Goal: Navigation & Orientation: Find specific page/section

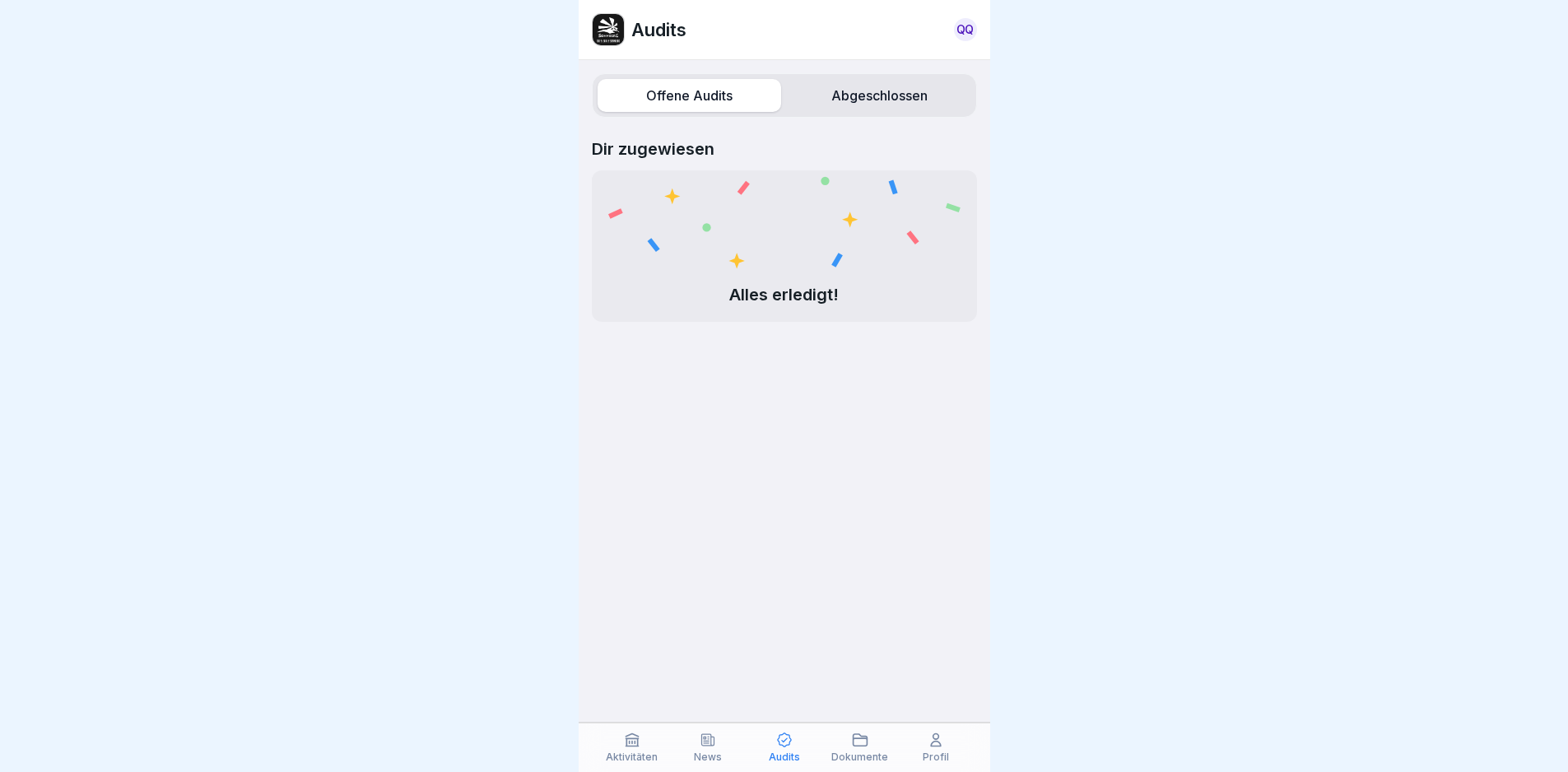
click at [718, 755] on p "News" at bounding box center [708, 757] width 28 height 12
click at [642, 745] on div "Aktivitäten" at bounding box center [631, 747] width 67 height 32
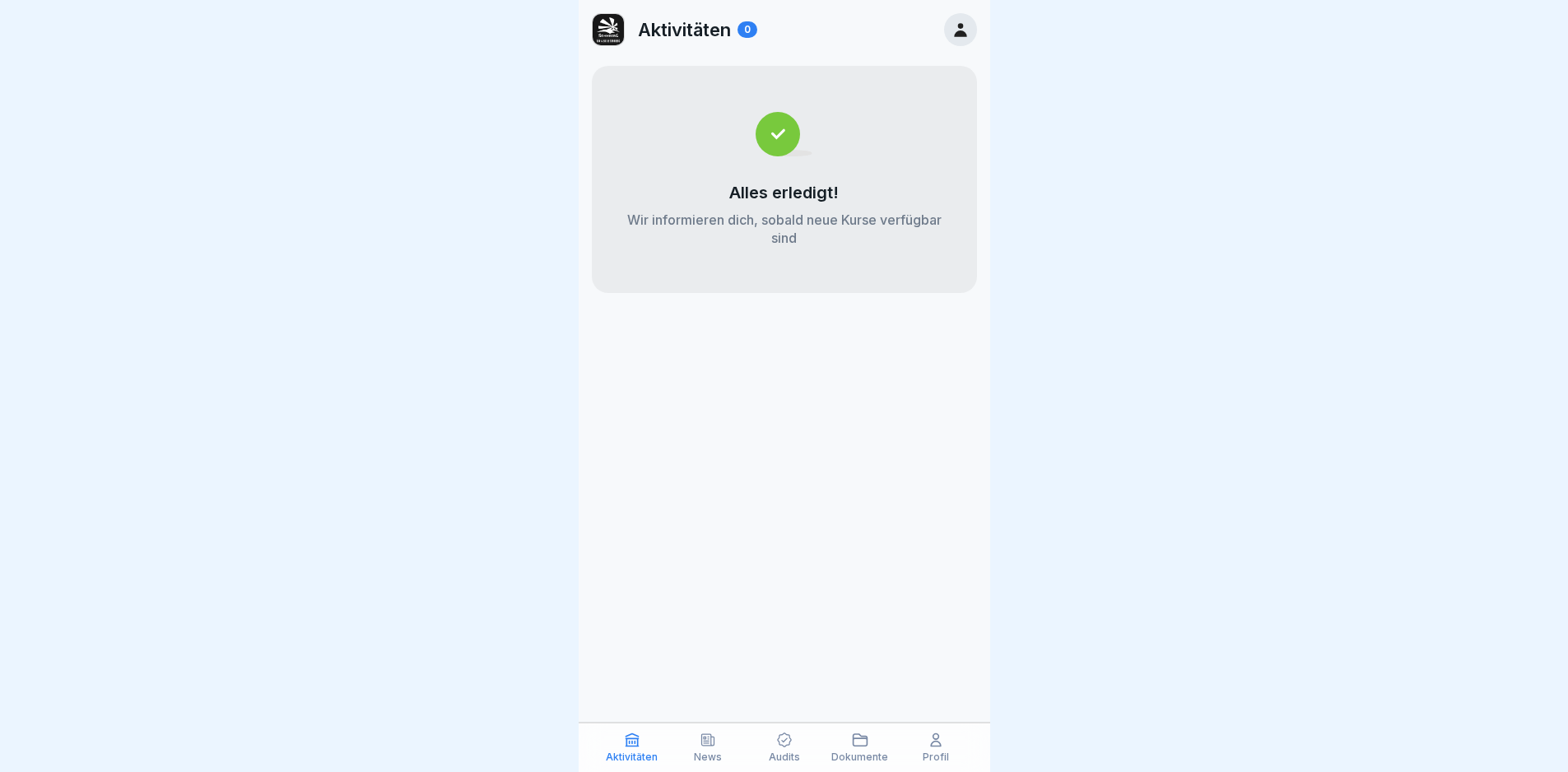
click at [781, 752] on p "Audits" at bounding box center [785, 757] width 32 height 12
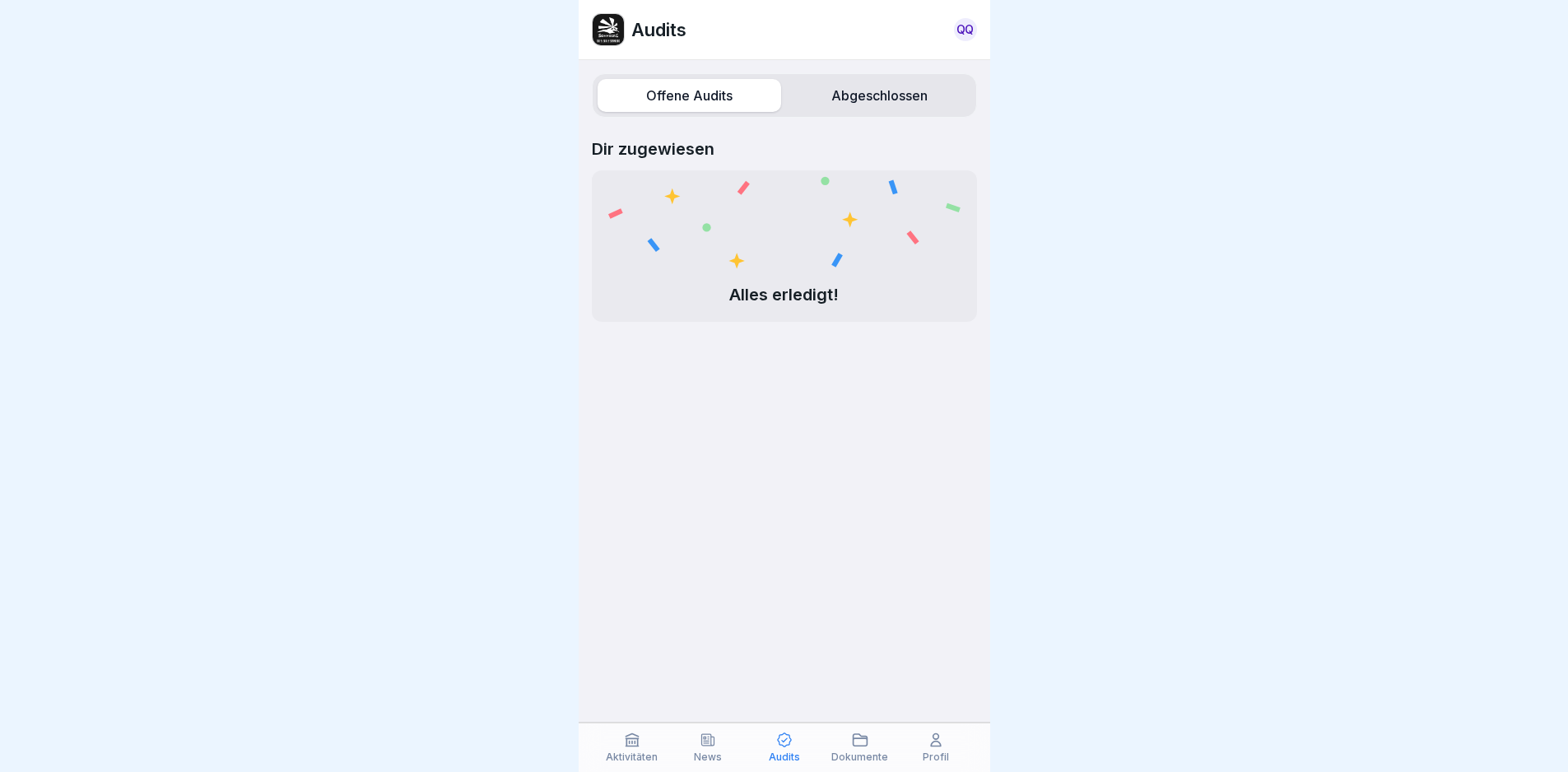
click at [847, 90] on label "Abgeschlossen" at bounding box center [879, 95] width 183 height 33
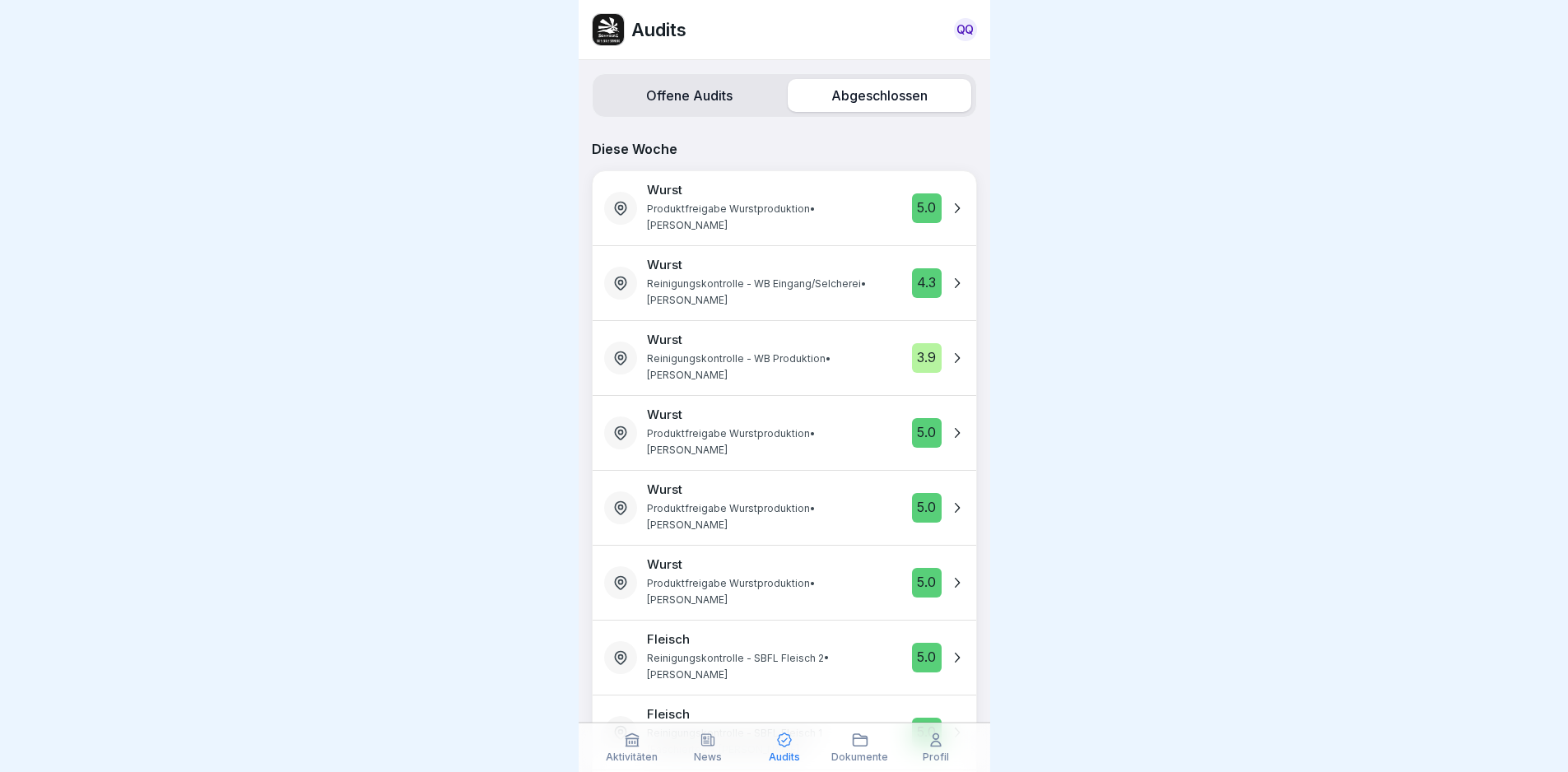
click at [675, 99] on label "Offene Audits" at bounding box center [689, 95] width 183 height 33
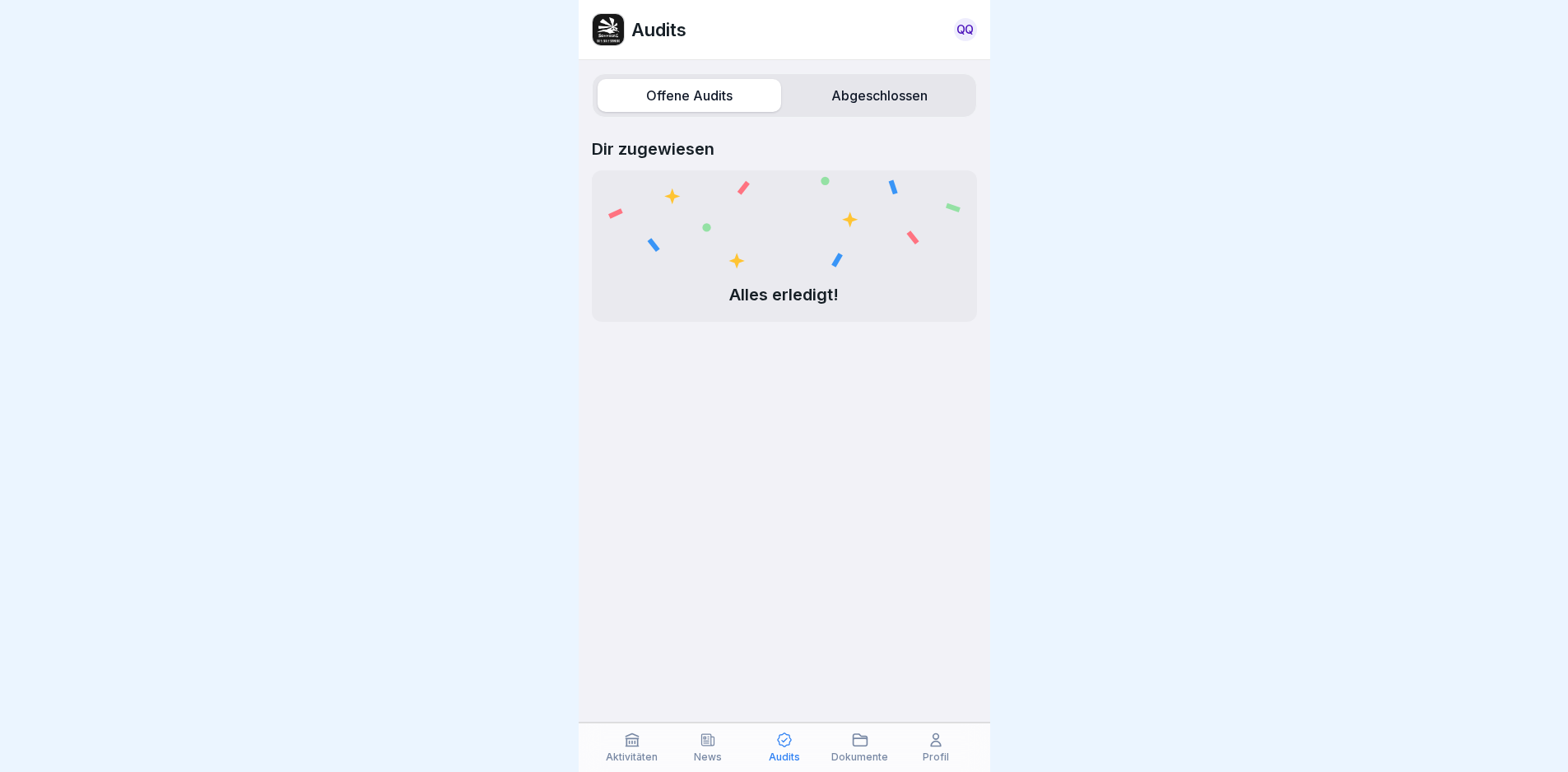
click at [790, 463] on div "Offene Audits Abgeschlossen Dir zugewiesen Alles erledigt!" at bounding box center [784, 415] width 411 height 711
click at [927, 752] on p "Profil" at bounding box center [936, 757] width 27 height 12
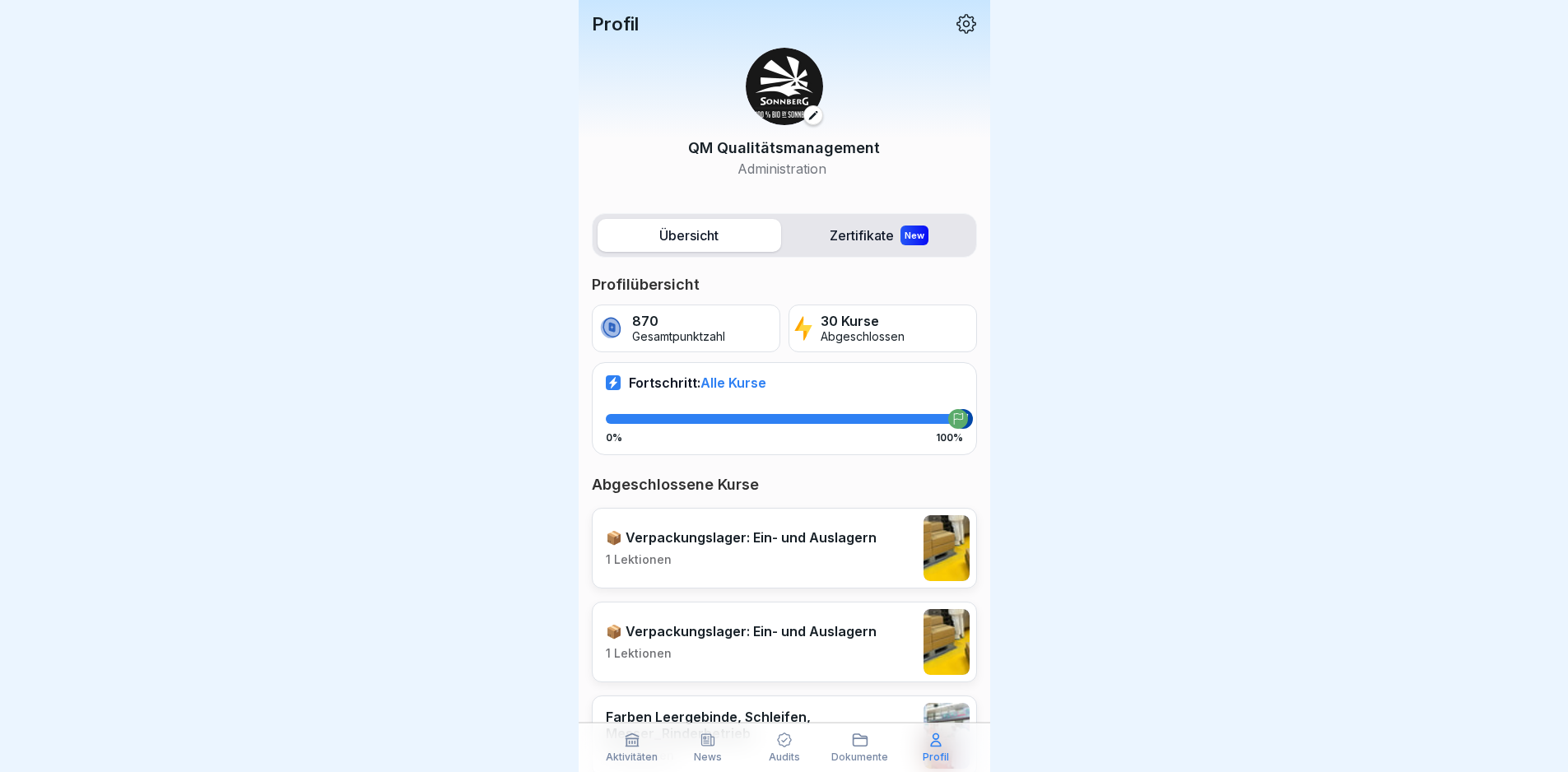
click at [790, 745] on icon at bounding box center [785, 740] width 17 height 17
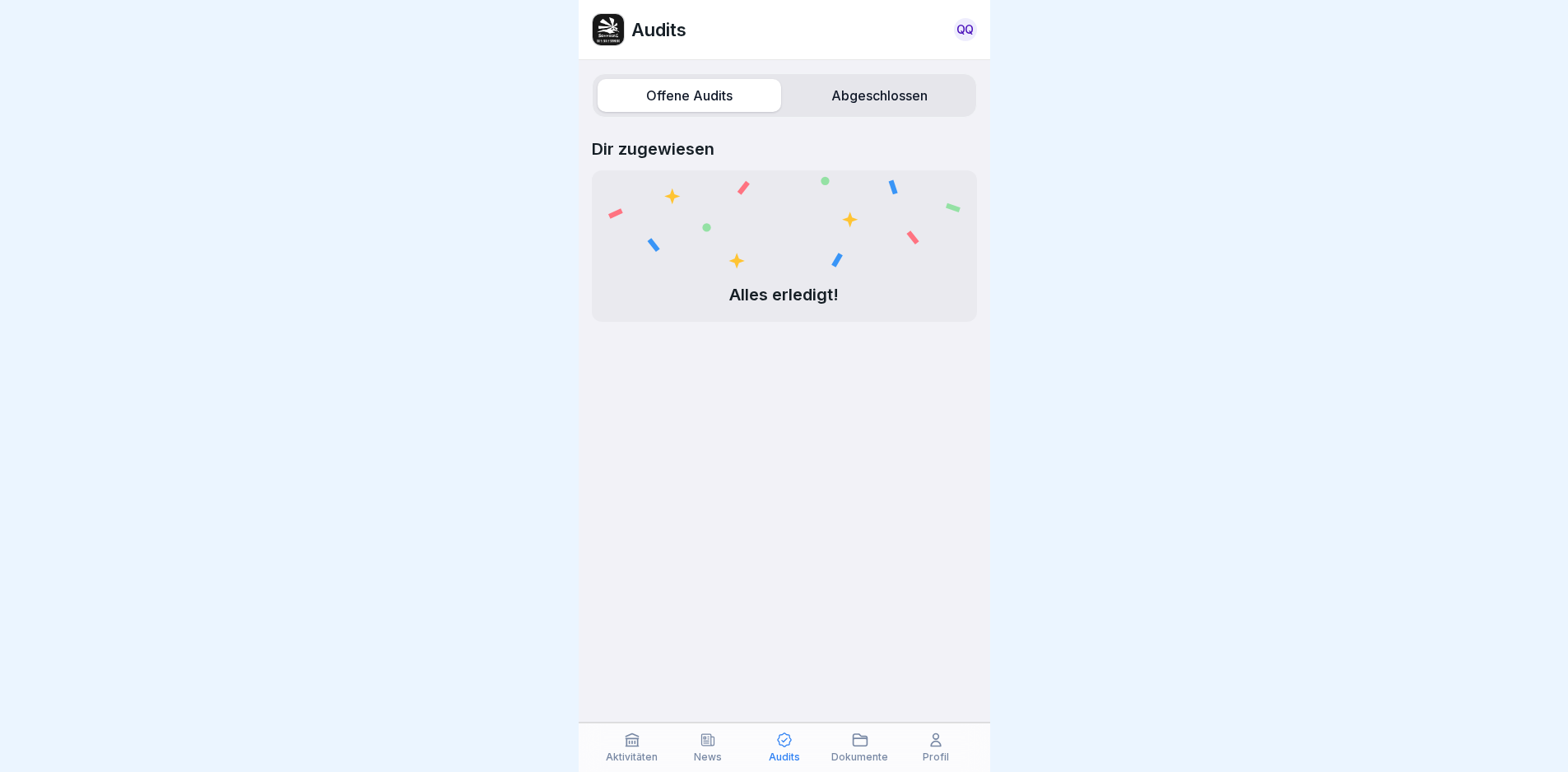
click at [928, 746] on icon at bounding box center [936, 740] width 17 height 17
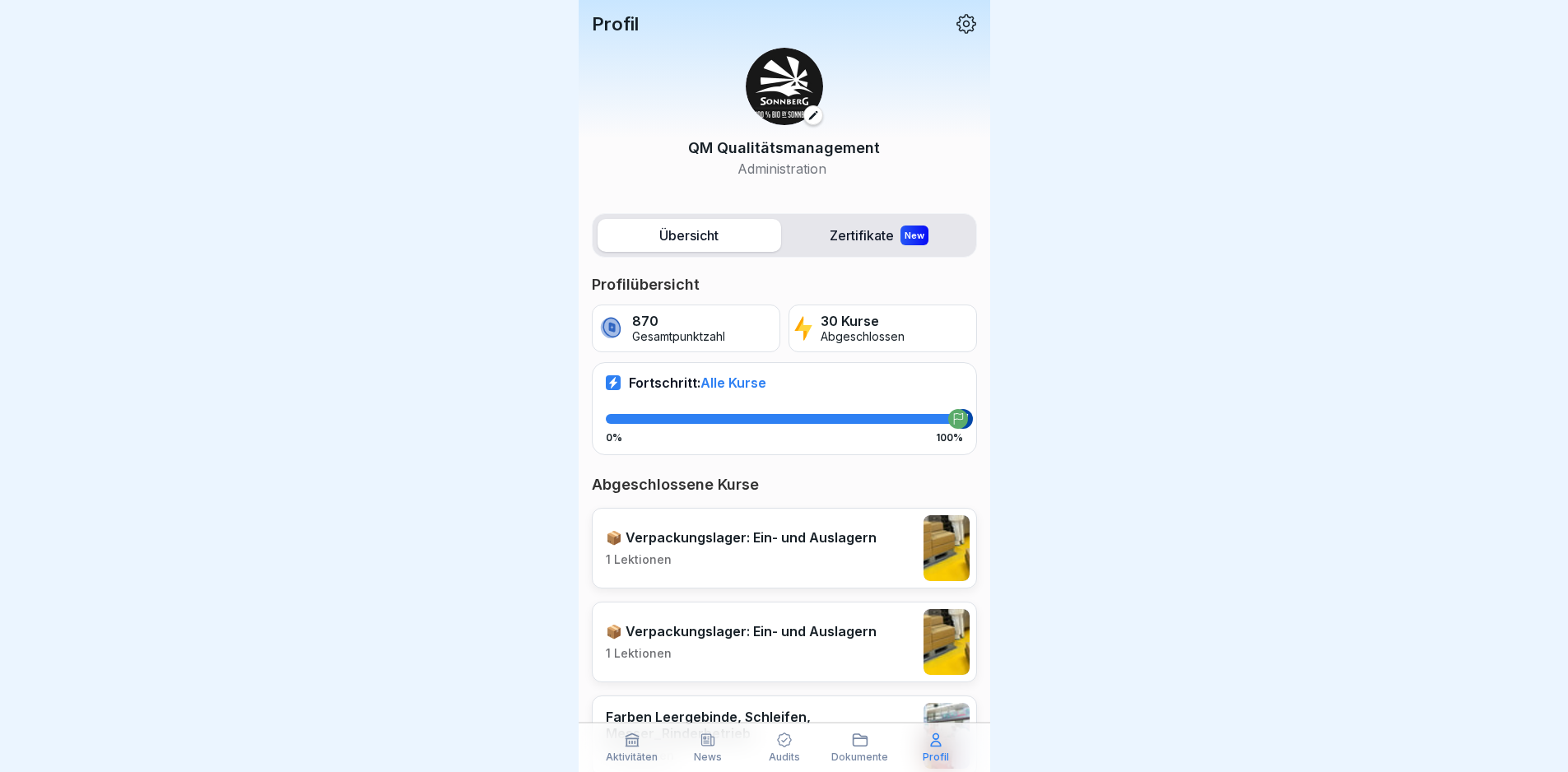
click at [956, 24] on icon at bounding box center [967, 24] width 22 height 22
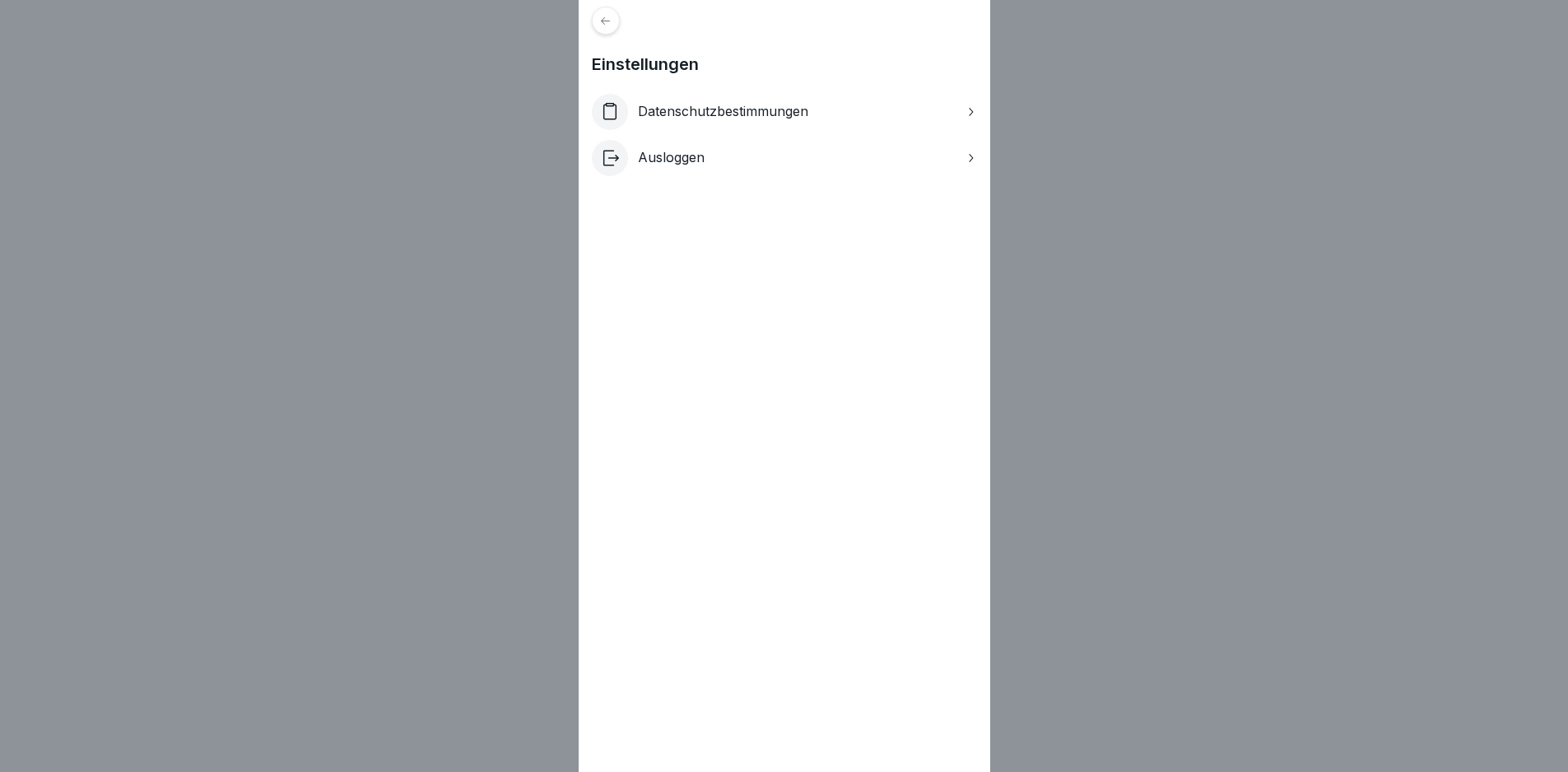
click at [935, 157] on div "Ausloggen" at bounding box center [784, 158] width 385 height 36
